Goal: Register for event/course

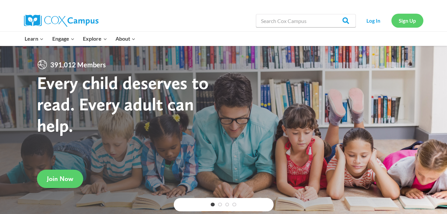
click at [412, 20] on link "Sign Up" at bounding box center [408, 21] width 32 height 14
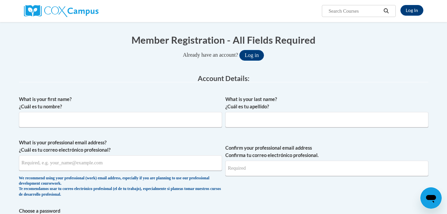
scroll to position [59, 0]
click at [140, 126] on input "What is your first name? ¿Cuál es tu nombre?" at bounding box center [120, 119] width 203 height 15
type input "Aisha"
type input "Leach"
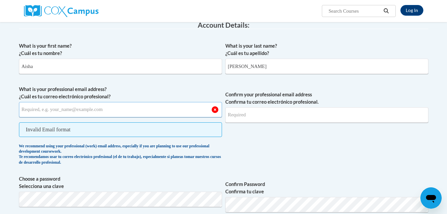
scroll to position [113, 0]
type input "aleach7@student.clayton.edu"
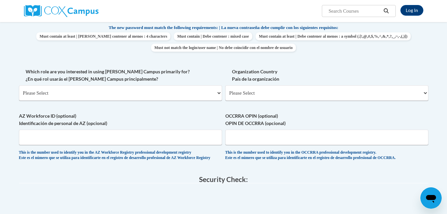
scroll to position [288, 0]
click at [218, 94] on select "Please Select College/University | Colegio/Universidad Community/Nonprofit Part…" at bounding box center [120, 92] width 203 height 15
select select "5a18ea06-2b54-4451-96f2-d152daf9eac5"
click at [19, 85] on select "Please Select College/University | Colegio/Universidad Community/Nonprofit Part…" at bounding box center [120, 92] width 203 height 15
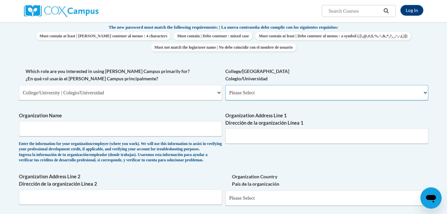
click at [295, 93] on select "Please Select College/University Staff | Empleado universitario College/Univers…" at bounding box center [327, 92] width 203 height 15
select select "99b32b07-cffc-426c-8bf6-0cd77760d84b"
click at [226, 85] on select "Please Select College/University Staff | Empleado universitario College/Univers…" at bounding box center [327, 92] width 203 height 15
click at [151, 127] on input "Organization Name" at bounding box center [120, 128] width 203 height 15
click at [151, 127] on input "Clay" at bounding box center [120, 128] width 203 height 15
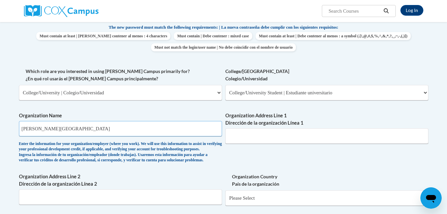
type input "Clayton State University"
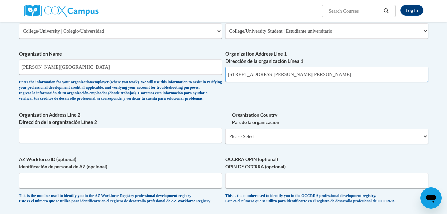
scroll to position [350, 0]
drag, startPoint x: 291, startPoint y: 74, endPoint x: 341, endPoint y: 80, distance: 49.9
click at [341, 80] on input "2000 Clayton State Boulevard, Morrow, GA 302" at bounding box center [327, 73] width 203 height 15
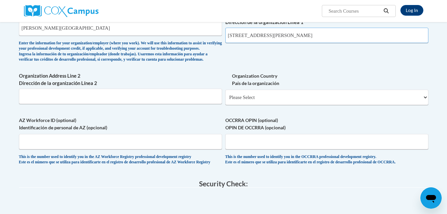
scroll to position [389, 0]
type input "2000 Clayton State Boulevard"
click at [256, 105] on select "Please Select United States | Estados Unidos Outside of the United States | Fue…" at bounding box center [327, 96] width 203 height 15
select select "ad49bcad-a171-4b2e-b99c-48b446064914"
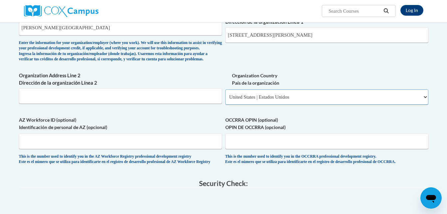
click at [226, 100] on select "Please Select United States | Estados Unidos Outside of the United States | Fue…" at bounding box center [327, 96] width 203 height 15
select select
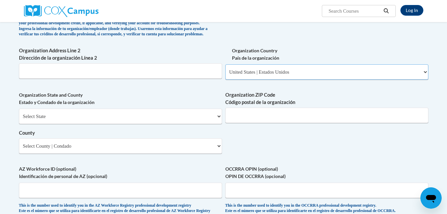
scroll to position [415, 0]
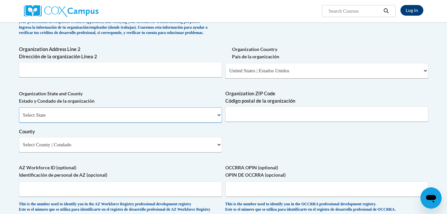
click at [161, 123] on select "Select State Alabama Alaska Arizona Arkansas California Colorado Connecticut De…" at bounding box center [120, 114] width 203 height 15
select select "Georgia"
click at [19, 118] on select "Select State Alabama Alaska Arizona Arkansas California Colorado Connecticut De…" at bounding box center [120, 114] width 203 height 15
click at [241, 122] on input "Organization ZIP Code Código postal de la organización" at bounding box center [327, 113] width 203 height 15
type input "30260"
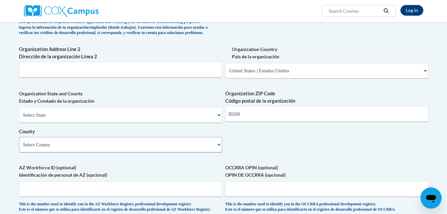
click at [133, 152] on select "Select County Appling Atkinson Bacon Baker Baldwin Banks Barrow Bartow Ben Hill…" at bounding box center [120, 144] width 203 height 15
select select "Clayton"
click at [19, 148] on select "Select County Appling Atkinson Bacon Baker Baldwin Banks Barrow Bartow Ben Hill…" at bounding box center [120, 144] width 203 height 15
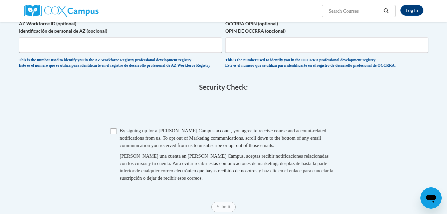
scroll to position [561, 0]
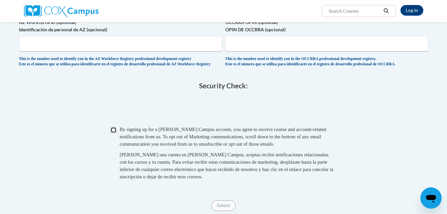
click at [113, 133] on input "Checkbox" at bounding box center [114, 130] width 6 height 6
checkbox input "true"
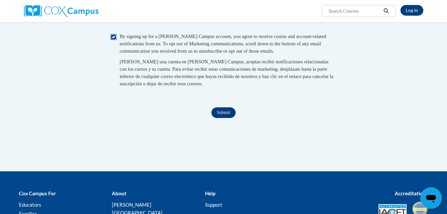
scroll to position [656, 0]
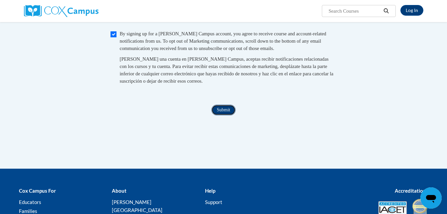
click at [227, 115] on input "Submit" at bounding box center [224, 110] width 24 height 11
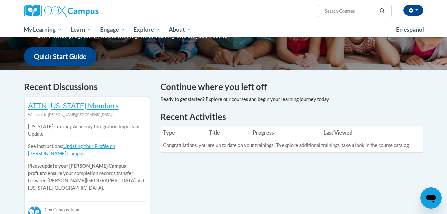
scroll to position [162, 0]
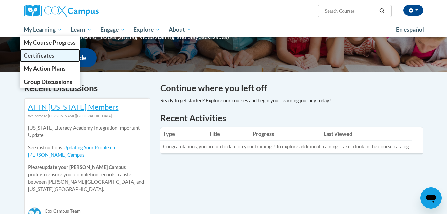
click at [52, 55] on span "Certificates" at bounding box center [39, 55] width 31 height 7
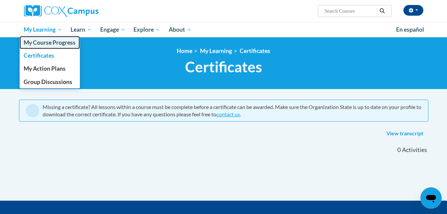
click at [48, 43] on span "My Course Progress" at bounding box center [50, 42] width 52 height 7
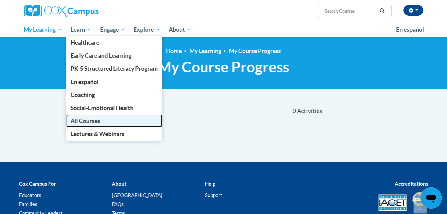
click at [95, 126] on link "All Courses" at bounding box center [114, 120] width 96 height 13
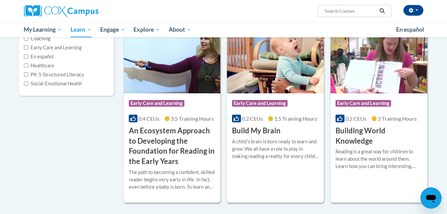
scroll to position [42, 0]
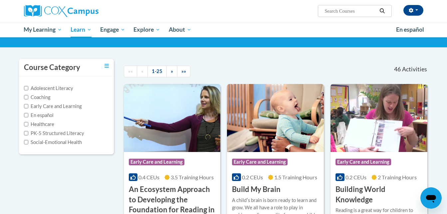
click at [336, 9] on input "Search..." at bounding box center [350, 11] width 53 height 8
paste input "Systematic and Explicit Phonics Instructions"
type input "Systematic and Explicit Phonics Instructions"
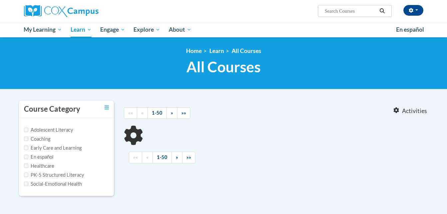
type input "Systematic and Explicit Phonics Instructions"
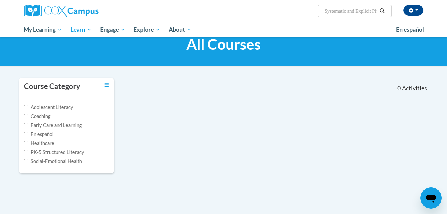
scroll to position [21, 0]
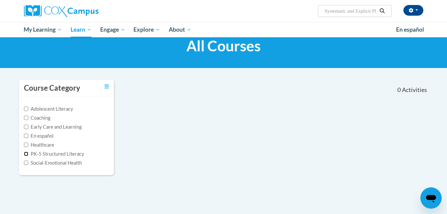
click at [27, 154] on input "PK-5 Structured Literacy" at bounding box center [26, 154] width 4 height 4
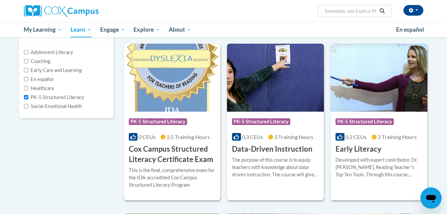
scroll to position [41, 0]
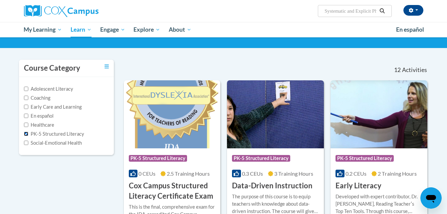
click at [26, 135] on input "PK-5 Structured Literacy" at bounding box center [26, 134] width 4 height 4
checkbox input "false"
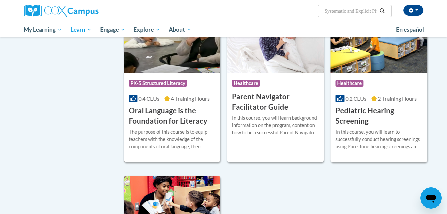
click at [174, 121] on h3 "Oral Language is the Foundation for Literacy" at bounding box center [172, 116] width 87 height 21
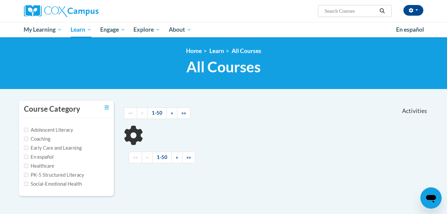
scroll to position [140, 0]
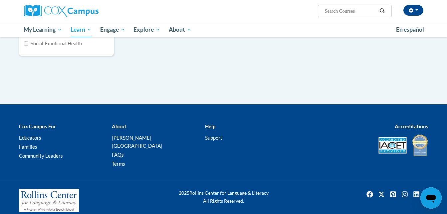
type input "Systematic and Explicit Phonics Instructions"
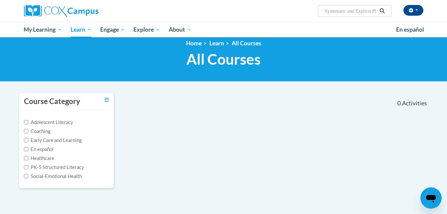
scroll to position [0, 0]
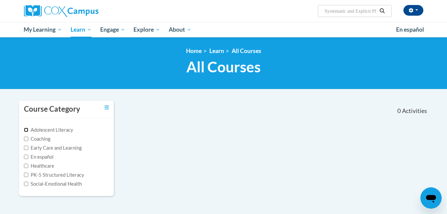
click at [26, 129] on input "Adolescent Literacy" at bounding box center [26, 130] width 4 height 4
checkbox input "true"
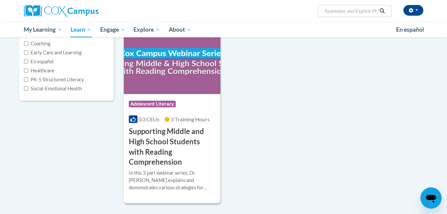
scroll to position [96, 0]
click at [26, 82] on label "PK-5 Structured Literacy" at bounding box center [54, 79] width 60 height 7
click at [26, 81] on input "PK-5 Structured Literacy" at bounding box center [26, 79] width 4 height 4
checkbox input "true"
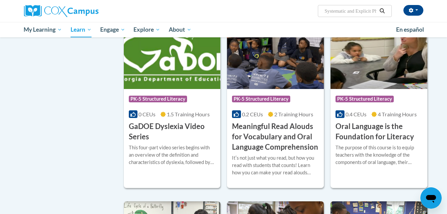
scroll to position [270, 0]
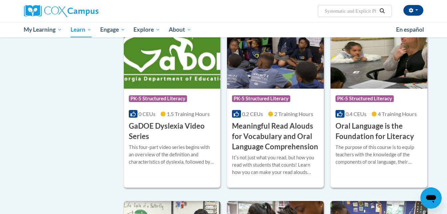
click at [345, 13] on input "Systematic and Explicit Phonics Instructions" at bounding box center [350, 11] width 53 height 8
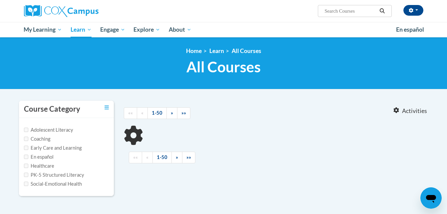
type input "Systematic and Explicit Phonics Instructions"
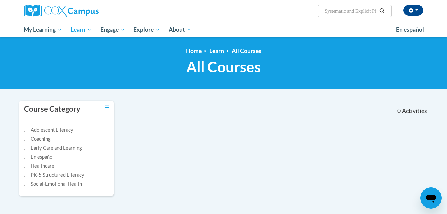
click at [186, 128] on div "Course Category Adolescent Literacy Coaching Early Care and Learning En español…" at bounding box center [224, 152] width 420 height 104
click at [108, 108] on icon "Toggle collapse" at bounding box center [107, 107] width 4 height 5
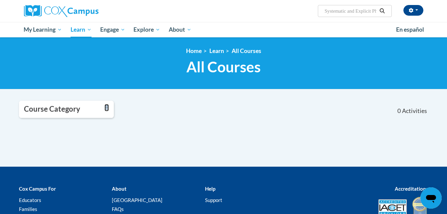
click at [108, 108] on icon "Toggle collapse" at bounding box center [107, 107] width 4 height 5
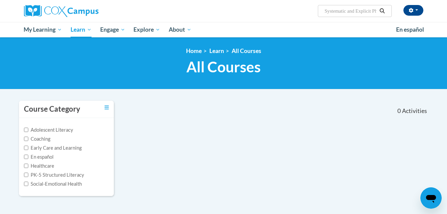
click at [338, 9] on input "Systematic and Explicit Phonics Instructions" at bounding box center [350, 11] width 53 height 8
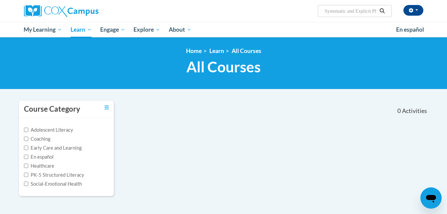
click at [338, 9] on input "Systematic and Explicit Phonics Instructions" at bounding box center [350, 11] width 53 height 8
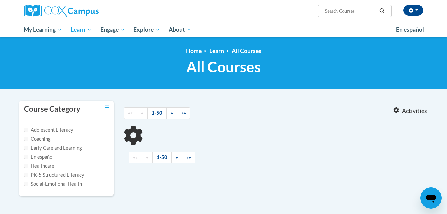
type input "Systematic and Explicit Phonics Instructions"
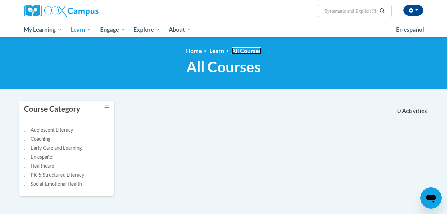
click at [241, 53] on link "All Courses" at bounding box center [247, 50] width 30 height 7
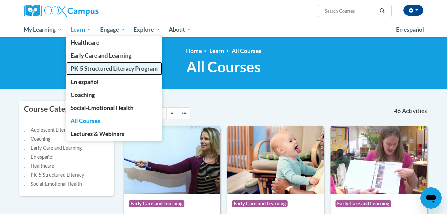
click at [90, 69] on span "PK-5 Structured Literacy Program" at bounding box center [114, 68] width 87 height 7
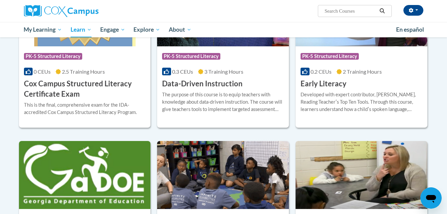
scroll to position [277, 0]
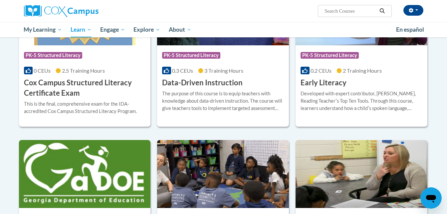
click at [345, 10] on input "Search..." at bounding box center [350, 11] width 53 height 8
paste input "Systematic and Explicit Phonics Instructions"
type input "Systematic and Explicit Phonics Instructions"
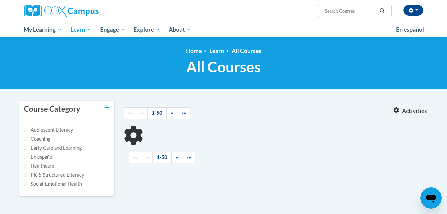
type input "Systematic and Explicit Phonics Instructions"
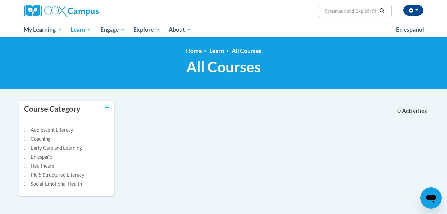
click at [362, 13] on input "Systematic and Explicit Phonics Instructions" at bounding box center [350, 11] width 53 height 8
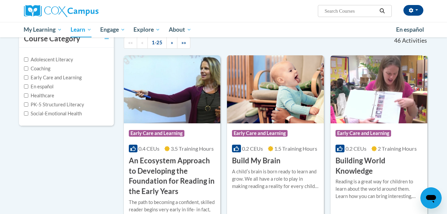
scroll to position [68, 0]
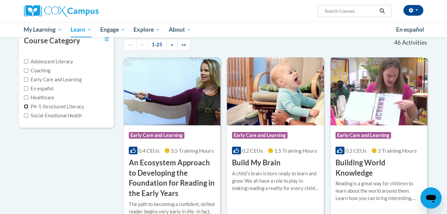
click at [26, 107] on input "PK-5 Structured Literacy" at bounding box center [26, 106] width 4 height 4
checkbox input "true"
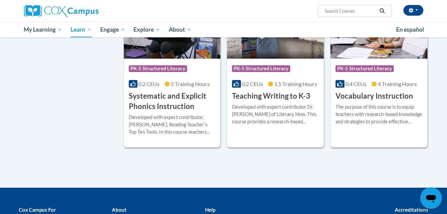
scroll to position [640, 0]
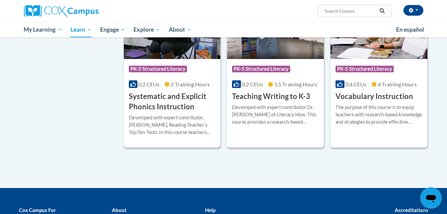
click at [167, 104] on h3 "Systematic and Explicit Phonics Instruction" at bounding box center [172, 101] width 87 height 21
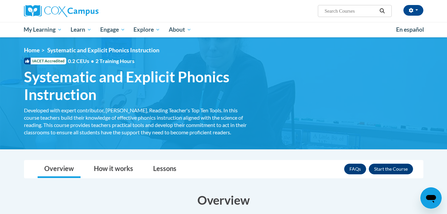
scroll to position [0, 0]
click at [399, 168] on button "Enroll" at bounding box center [391, 169] width 44 height 11
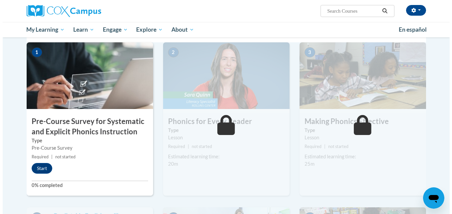
scroll to position [142, 0]
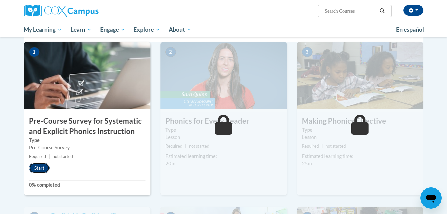
click at [35, 168] on button "Start" at bounding box center [39, 168] width 21 height 11
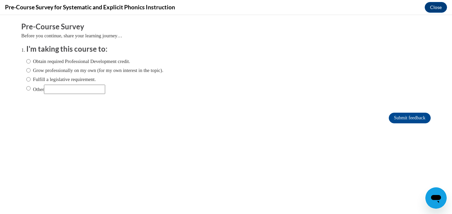
scroll to position [0, 0]
click at [26, 88] on input "Other" at bounding box center [28, 88] width 4 height 7
radio input "true"
click at [51, 88] on input "Other" at bounding box center [74, 89] width 61 height 9
type input "A"
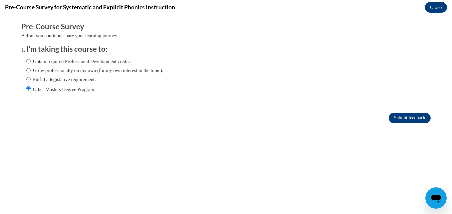
type input "Masters Degree Program"
click at [406, 116] on input "Submit feedback" at bounding box center [410, 118] width 42 height 11
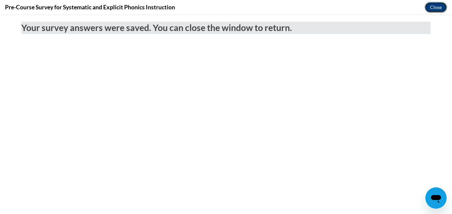
click at [434, 4] on button "Close" at bounding box center [436, 7] width 22 height 11
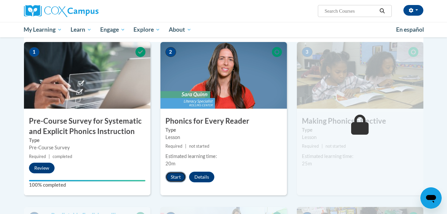
click at [178, 178] on button "Start" at bounding box center [176, 177] width 21 height 11
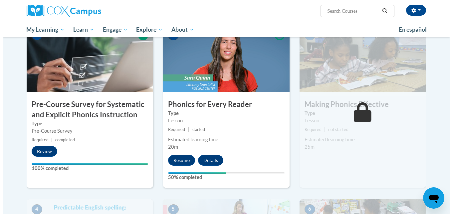
scroll to position [159, 0]
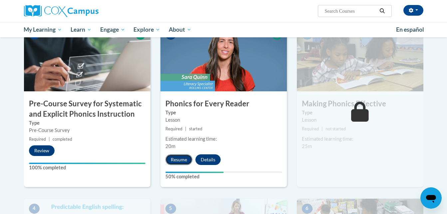
click at [182, 160] on button "Resume" at bounding box center [179, 159] width 27 height 11
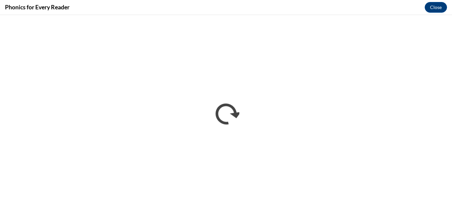
scroll to position [0, 0]
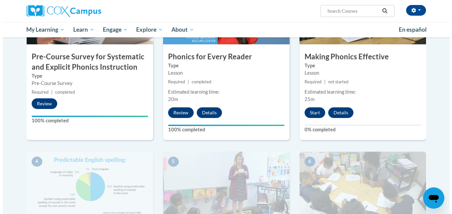
scroll to position [206, 0]
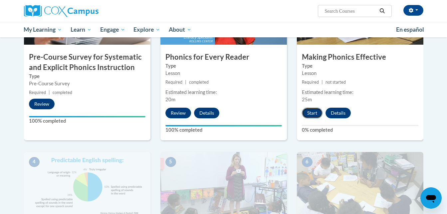
click at [309, 114] on button "Start" at bounding box center [312, 113] width 21 height 11
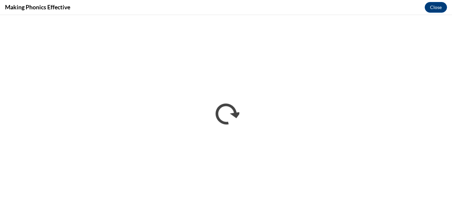
scroll to position [0, 0]
